Goal: Task Accomplishment & Management: Use online tool/utility

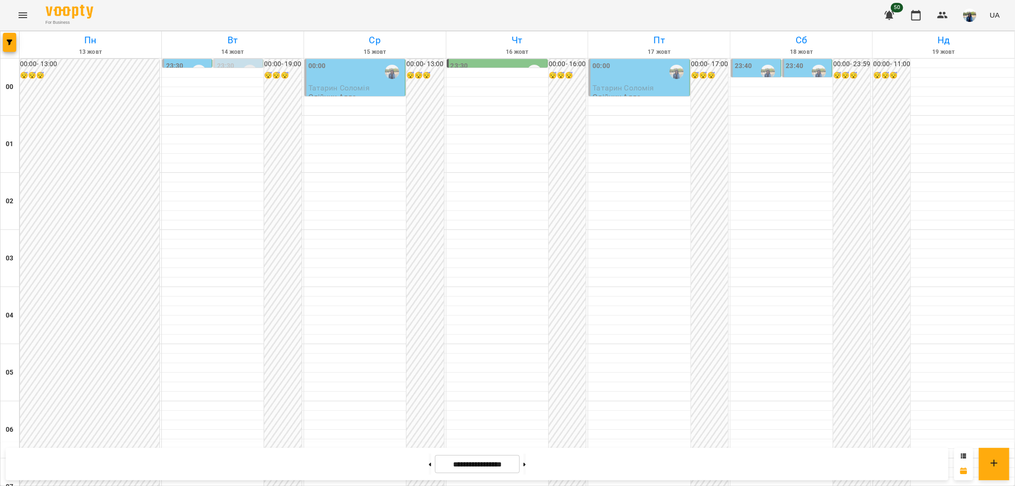
scroll to position [986, 0]
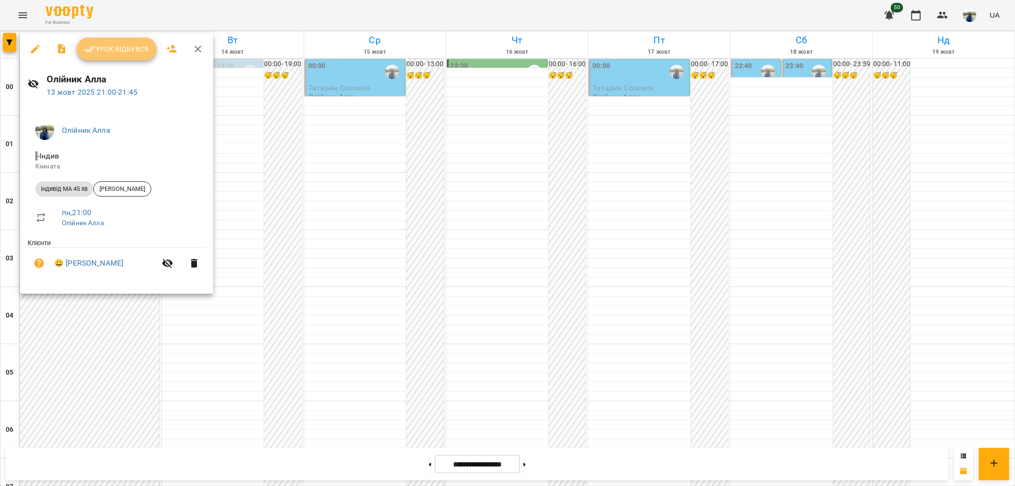
click at [123, 42] on button "Урок відбувся" at bounding box center [117, 49] width 80 height 23
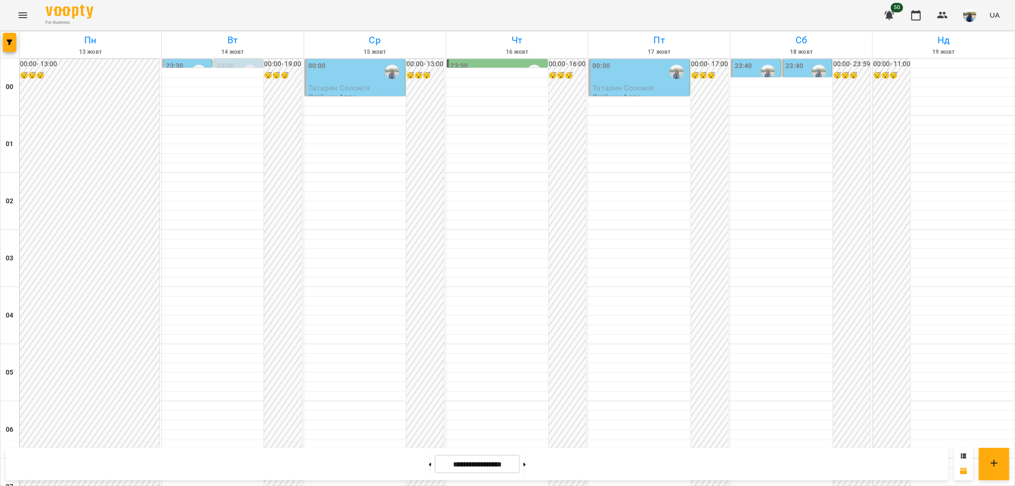
scroll to position [986, 0]
click at [21, 16] on icon "Menu" at bounding box center [22, 15] width 11 height 11
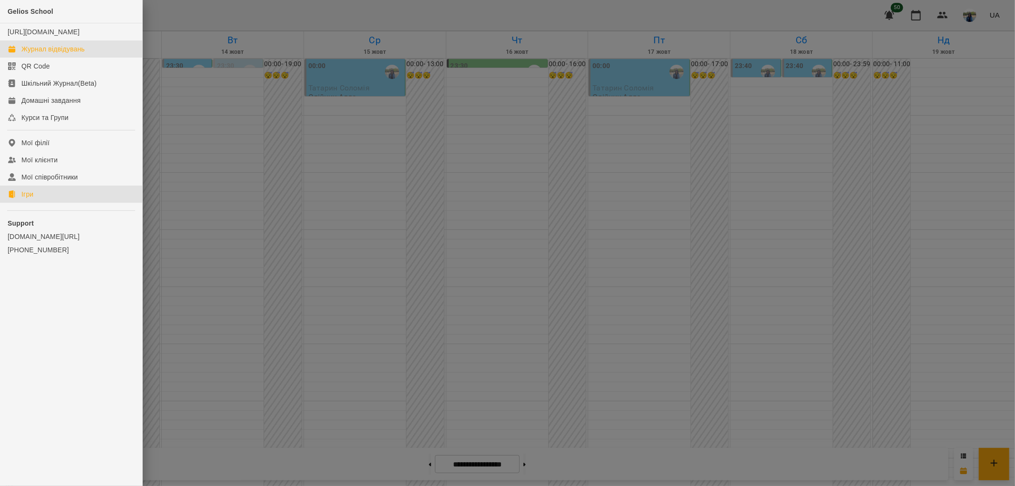
click at [32, 199] on div "Ігри" at bounding box center [27, 194] width 12 height 10
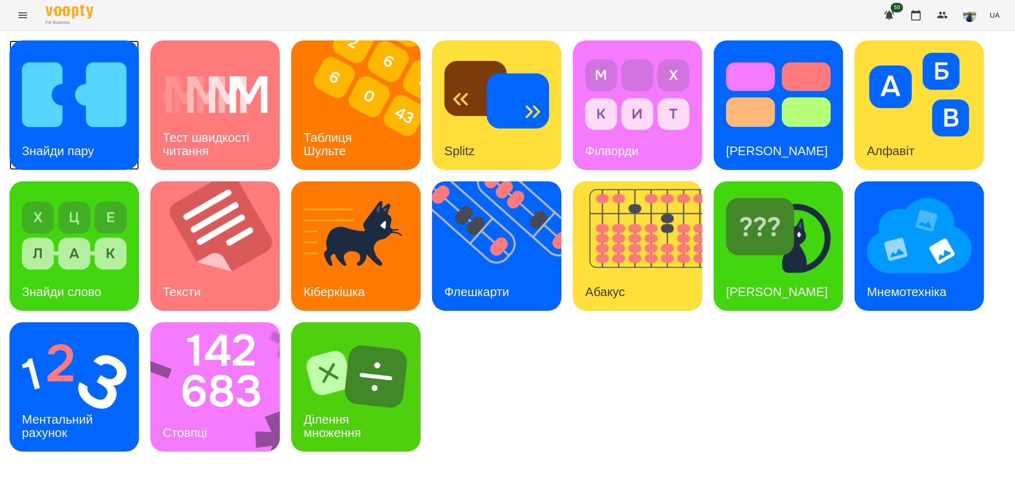
click at [89, 101] on img at bounding box center [74, 95] width 105 height 84
click at [769, 285] on h3 "[PERSON_NAME]" at bounding box center [777, 292] width 102 height 14
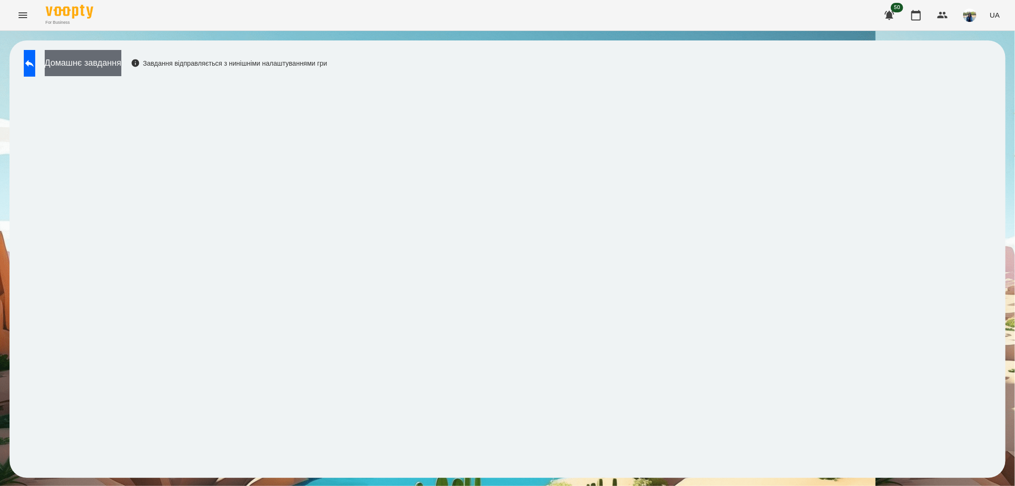
click at [111, 63] on button "Домашнє завдання" at bounding box center [83, 63] width 77 height 26
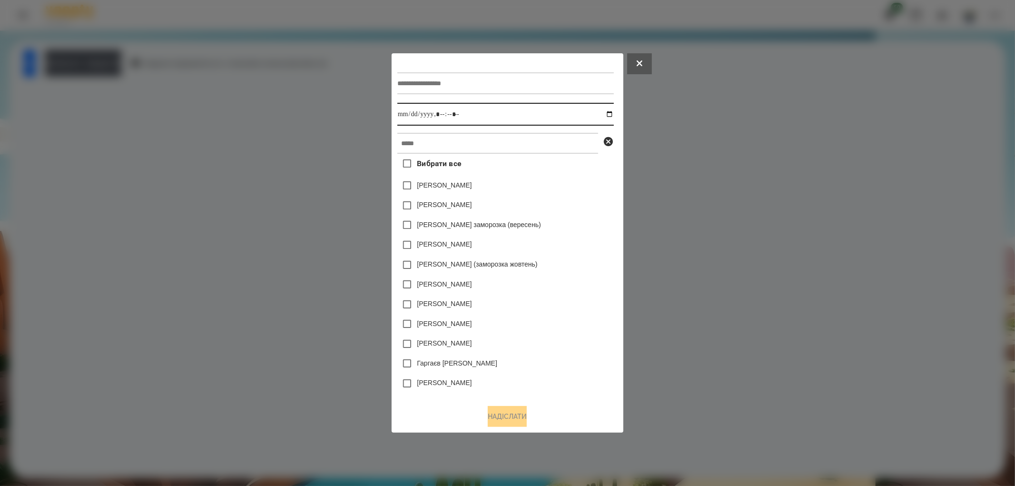
click at [610, 113] on input "datetime-local" at bounding box center [505, 114] width 217 height 23
type input "**********"
click at [500, 118] on input "datetime-local" at bounding box center [505, 114] width 217 height 23
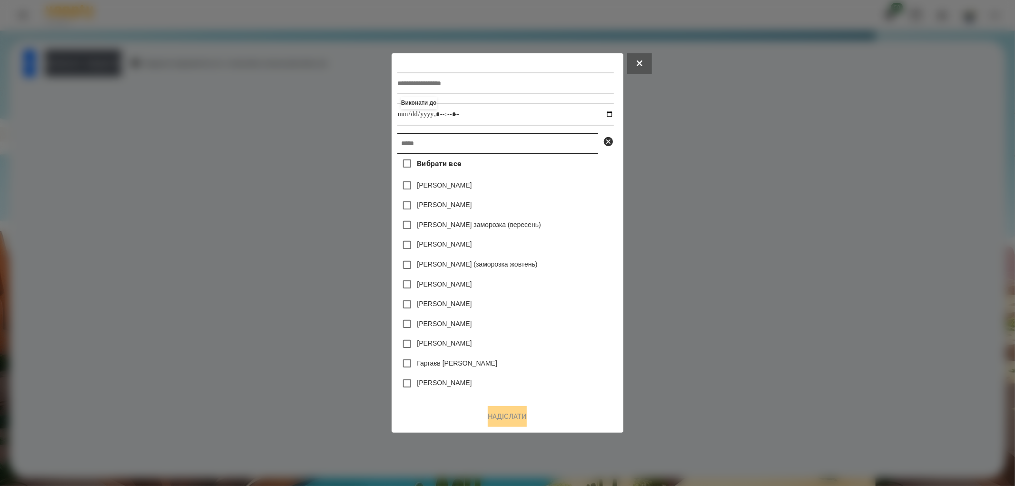
click at [451, 149] on input "text" at bounding box center [497, 143] width 201 height 21
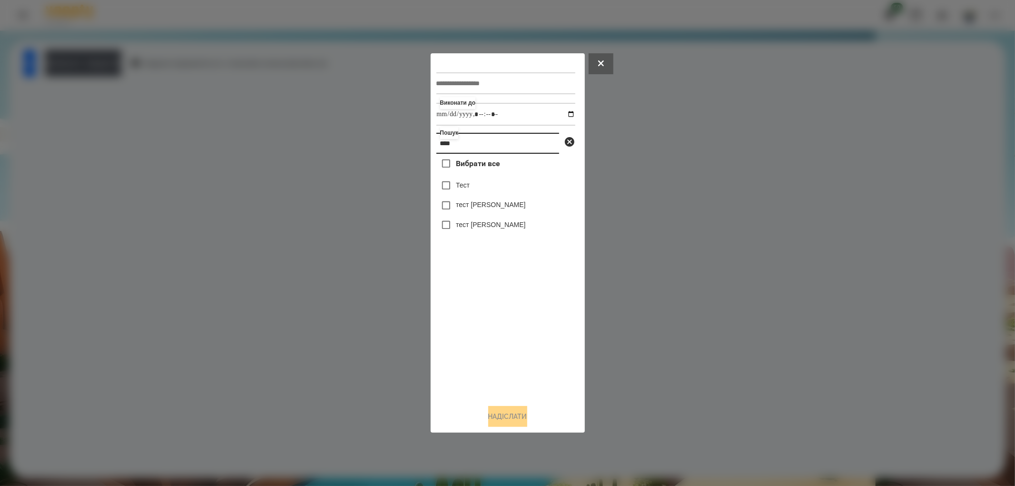
type input "****"
click at [512, 412] on button "Надіслати" at bounding box center [507, 416] width 39 height 21
